Goal: Book appointment/travel/reservation

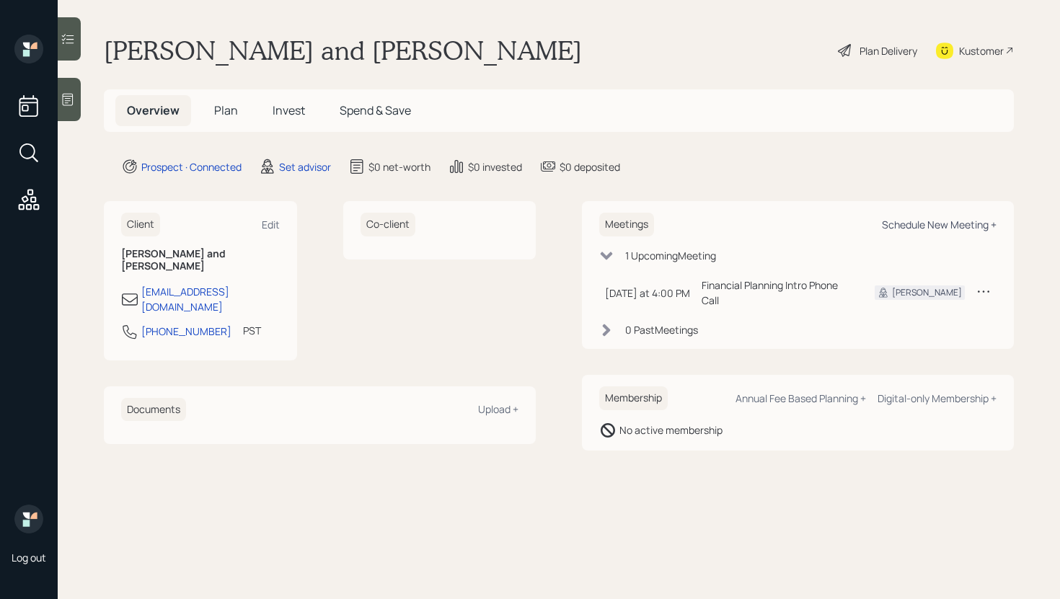
click at [906, 222] on div "Schedule New Meeting +" at bounding box center [939, 225] width 115 height 14
select select "round-[PERSON_NAME]"
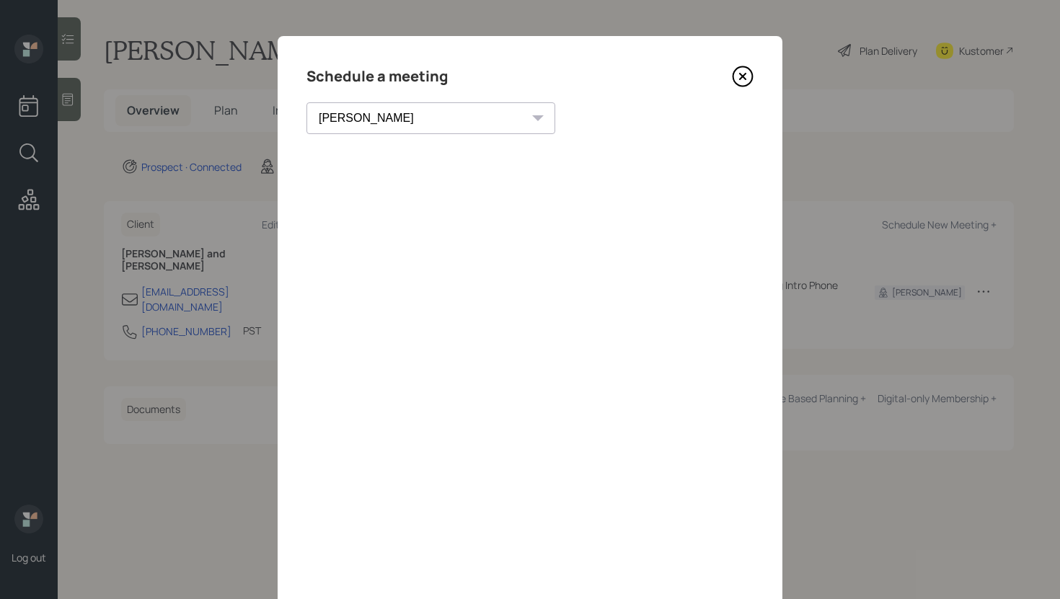
click at [744, 76] on icon at bounding box center [743, 77] width 22 height 22
